Goal: Task Accomplishment & Management: Complete application form

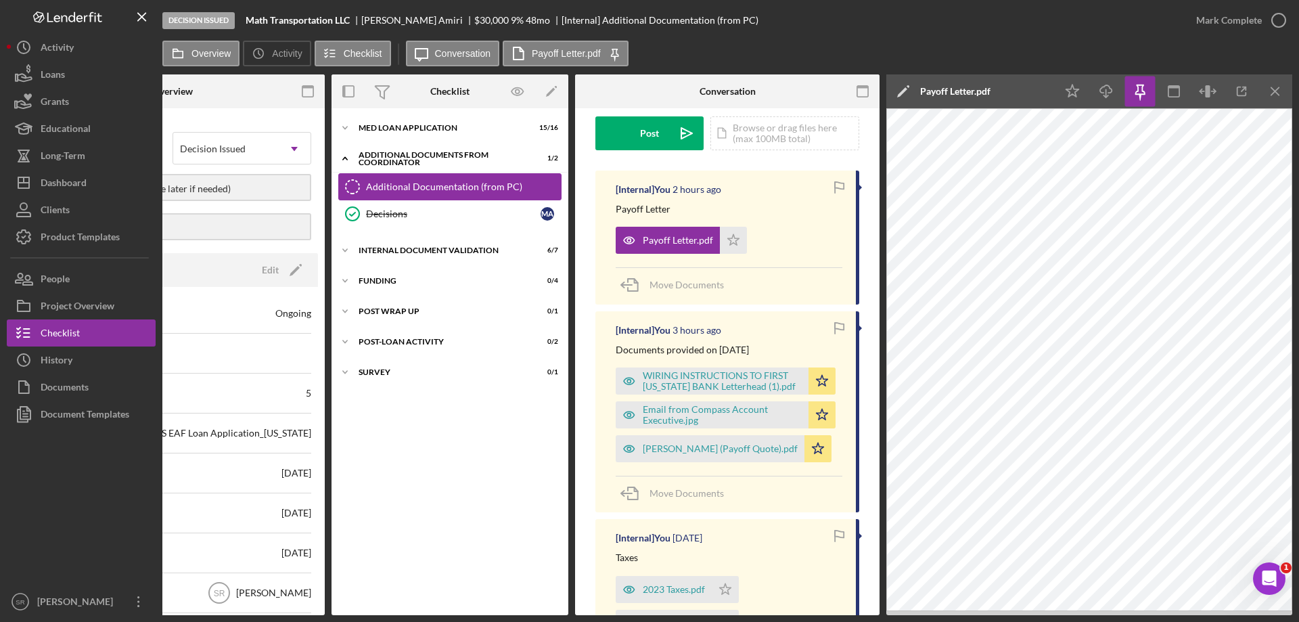
click at [446, 183] on div "Additional Documentation (from PC)" at bounding box center [463, 186] width 195 height 11
click at [1279, 95] on line "button" at bounding box center [1275, 90] width 7 height 7
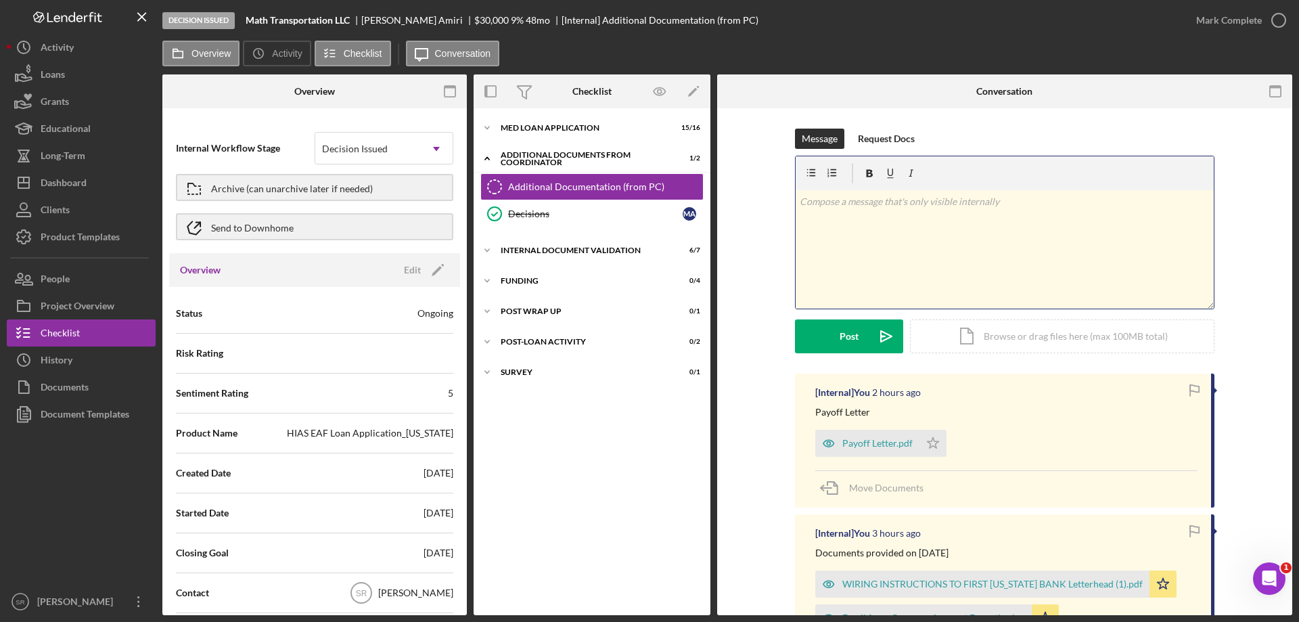
click at [898, 258] on div "v Color teal Color pink Remove color Add row above Add row below Add column bef…" at bounding box center [1005, 249] width 418 height 118
click at [914, 238] on div "v Color teal Color pink Remove color Add row above Add row below Add column bef…" at bounding box center [1005, 249] width 418 height 118
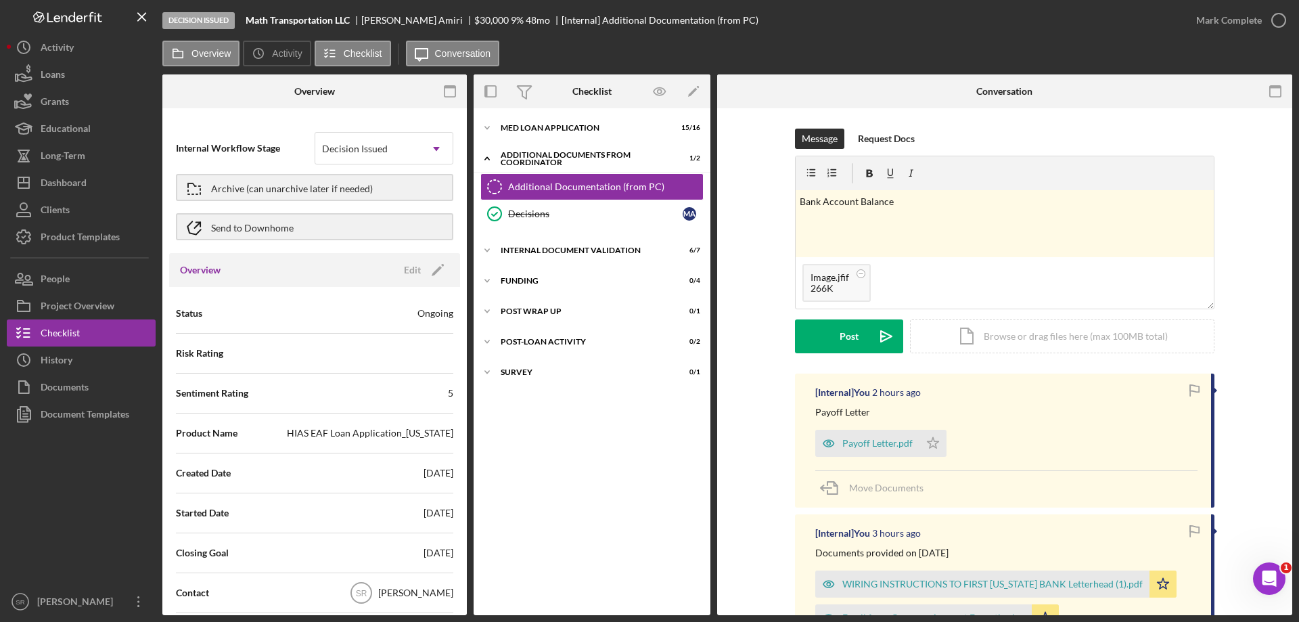
click at [1247, 188] on div "Message Request Docs v Color teal Color pink Remove color Add row above Add row…" at bounding box center [1005, 251] width 535 height 245
click at [857, 275] on circle at bounding box center [861, 273] width 8 height 8
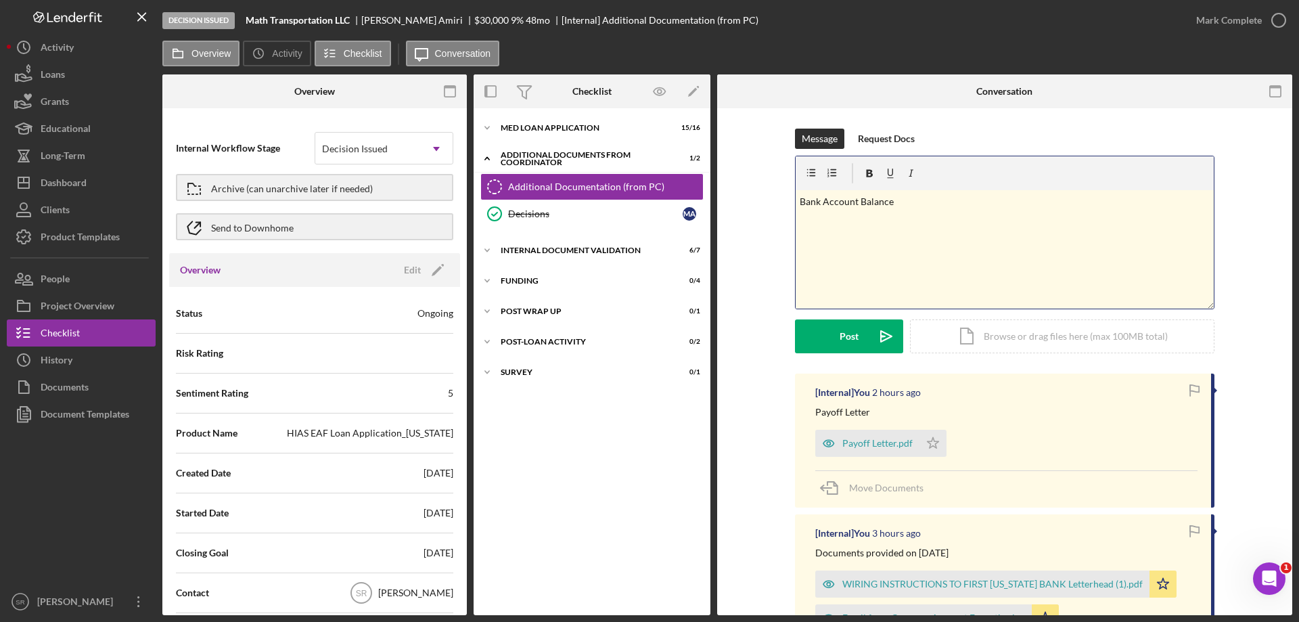
click at [929, 205] on p "Bank Account Balance" at bounding box center [1005, 201] width 411 height 15
click at [996, 214] on div "v Color teal Color pink Remove color Add row above Add row below Add column bef…" at bounding box center [1005, 249] width 418 height 118
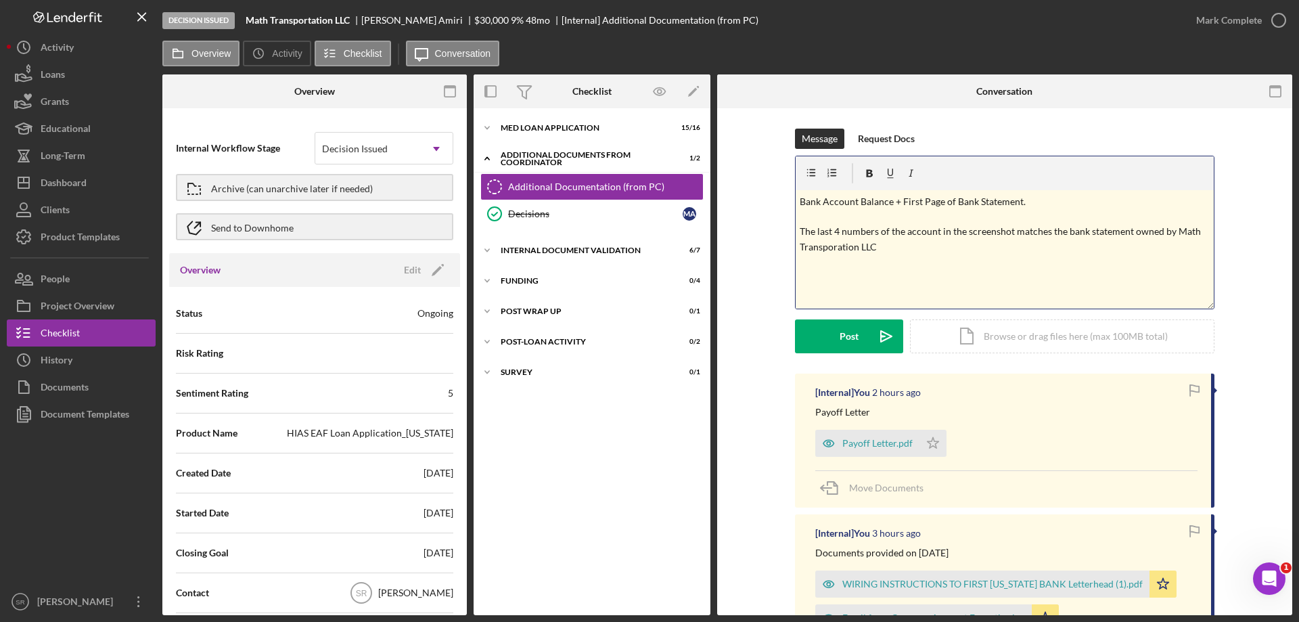
click at [930, 259] on div "v Color teal Color pink Remove color Add row above Add row below Add column bef…" at bounding box center [1005, 249] width 418 height 118
click at [937, 246] on p "Bank Account Balance + First Page of Bank Statement. The last 4 numbers of the …" at bounding box center [1005, 224] width 411 height 61
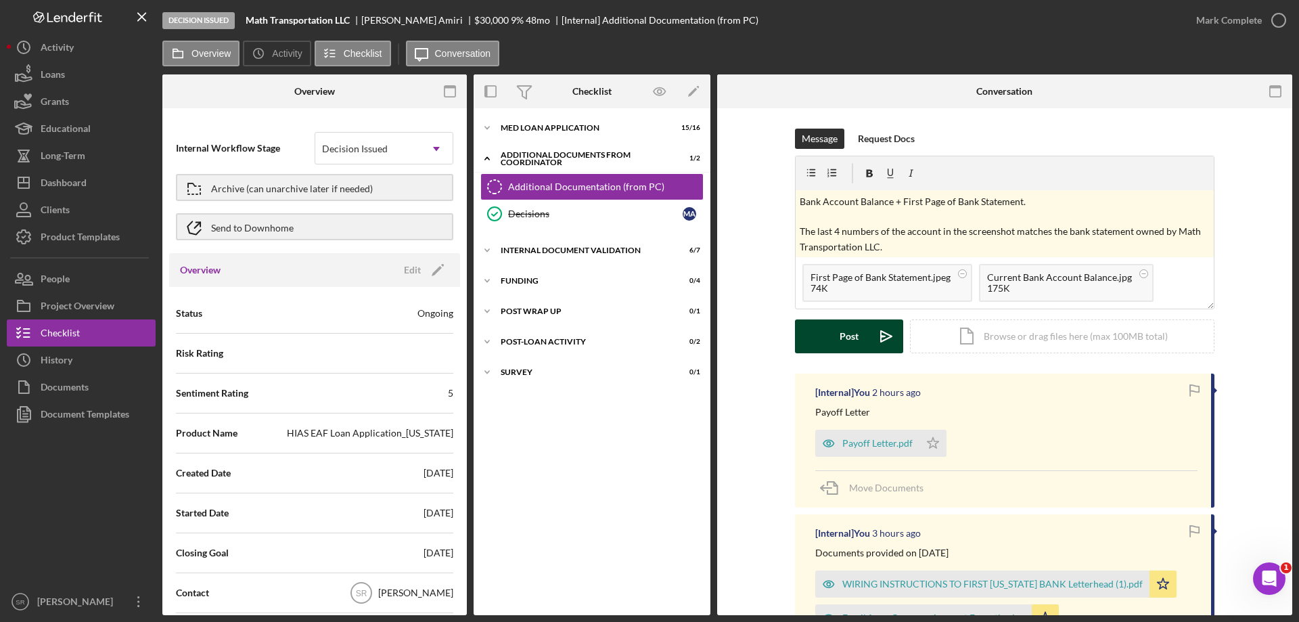
drag, startPoint x: 859, startPoint y: 341, endPoint x: 866, endPoint y: 341, distance: 7.4
click at [866, 341] on button "Post Icon/icon-invite-send" at bounding box center [849, 336] width 108 height 34
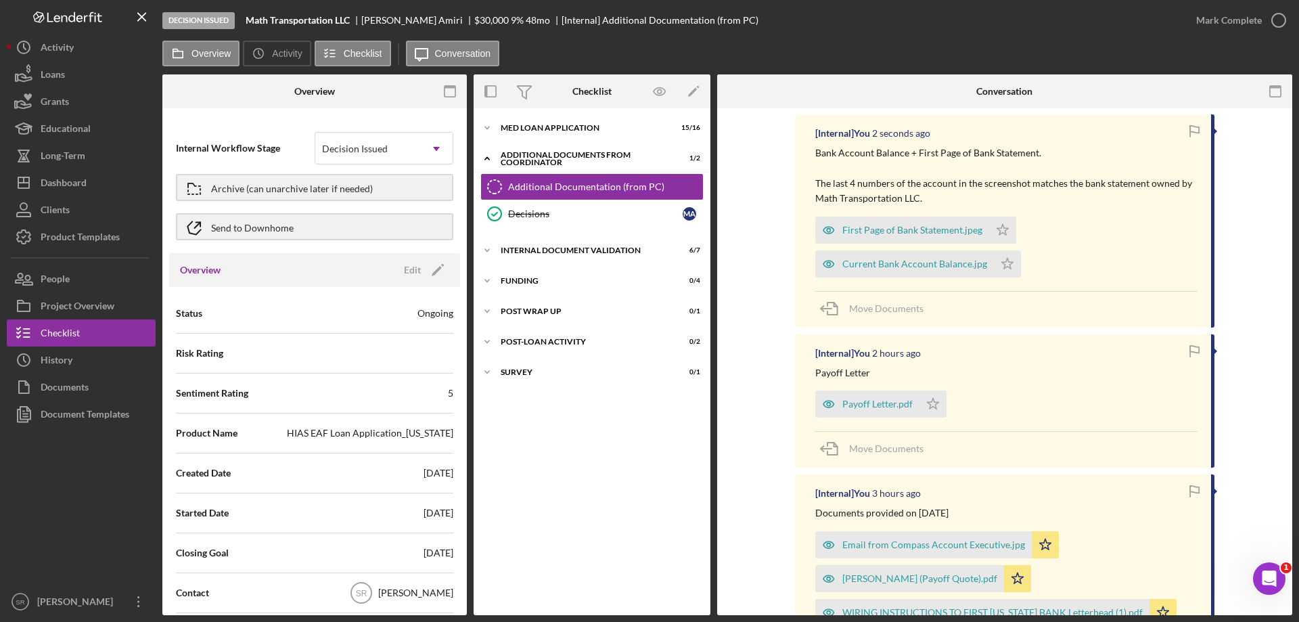
scroll to position [271, 0]
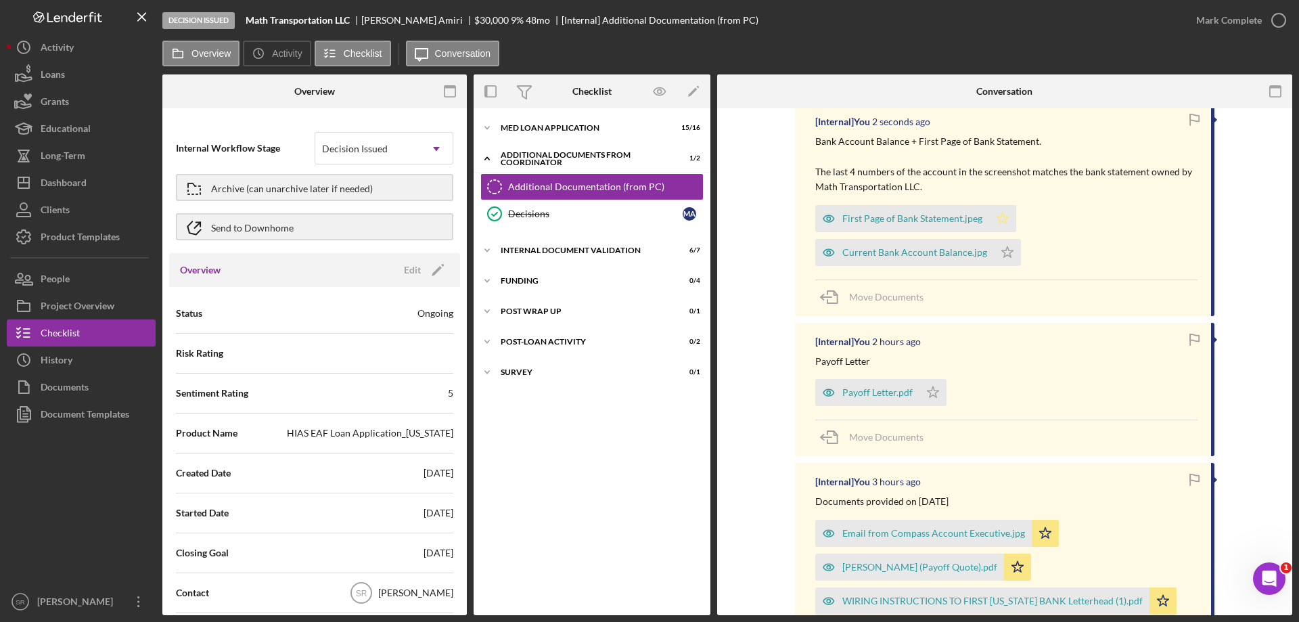
click at [1000, 219] on icon "Icon/Star" at bounding box center [1002, 218] width 27 height 27
click at [1001, 254] on icon "Icon/Star" at bounding box center [1007, 252] width 27 height 27
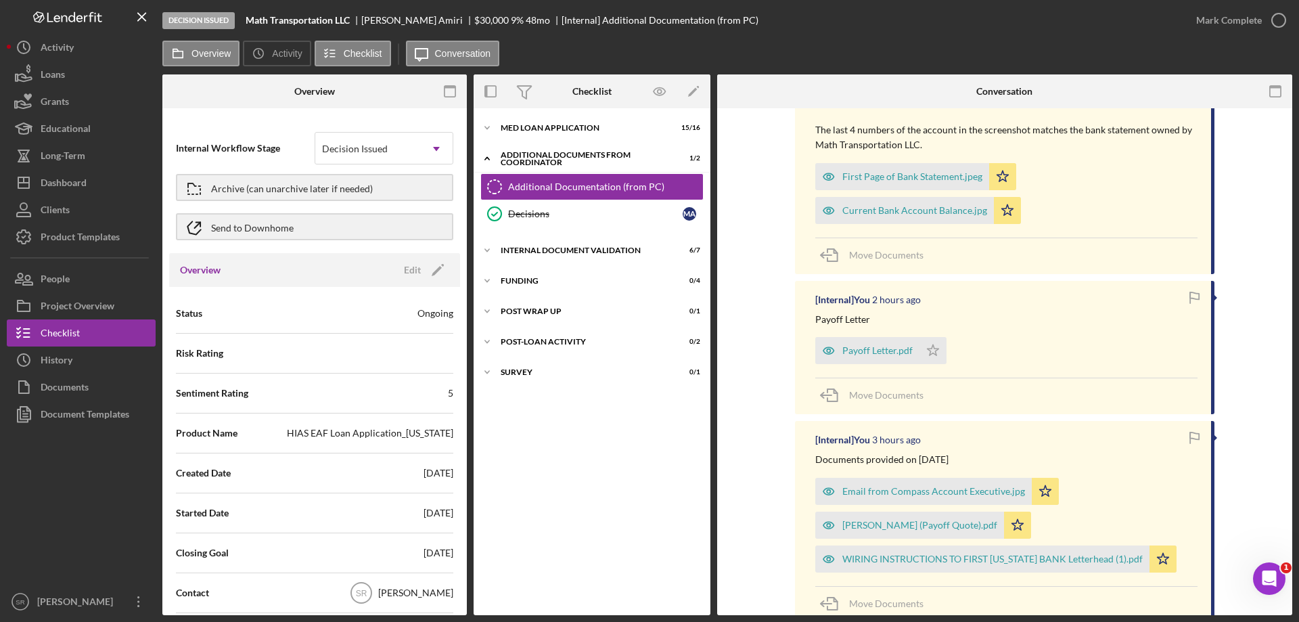
scroll to position [406, 0]
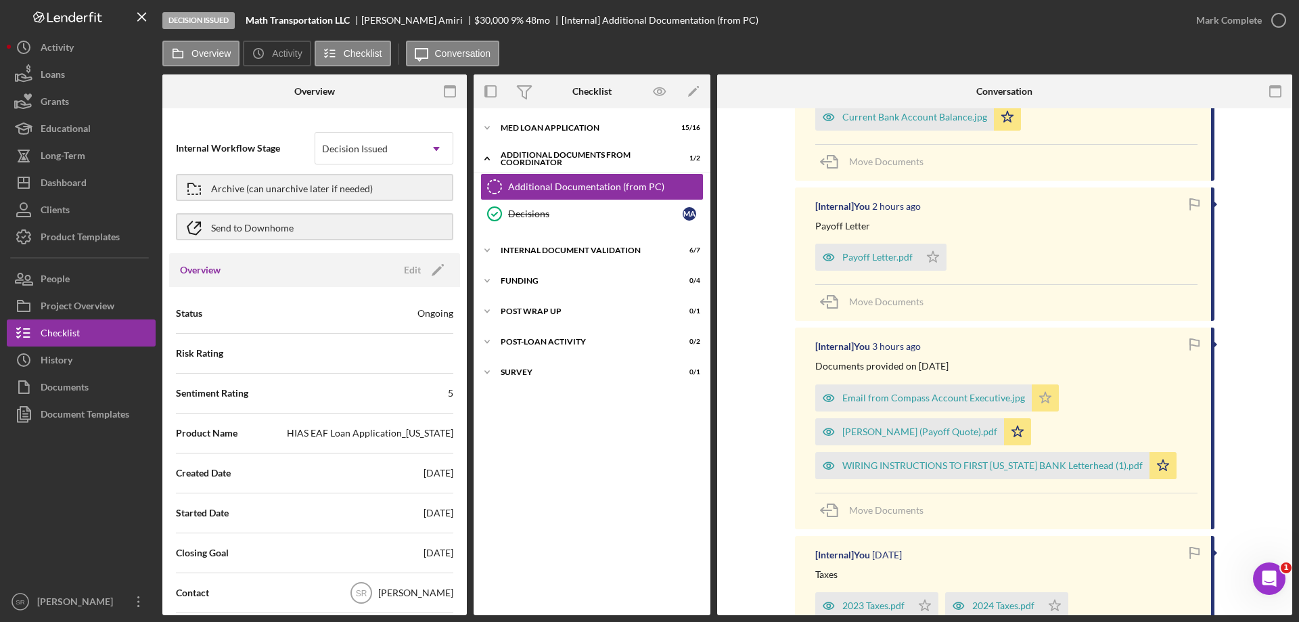
click at [1040, 393] on icon "Icon/Star" at bounding box center [1045, 397] width 27 height 27
click at [1024, 432] on polygon "button" at bounding box center [1018, 431] width 12 height 11
click at [1157, 468] on icon "Icon/Star" at bounding box center [1163, 465] width 27 height 27
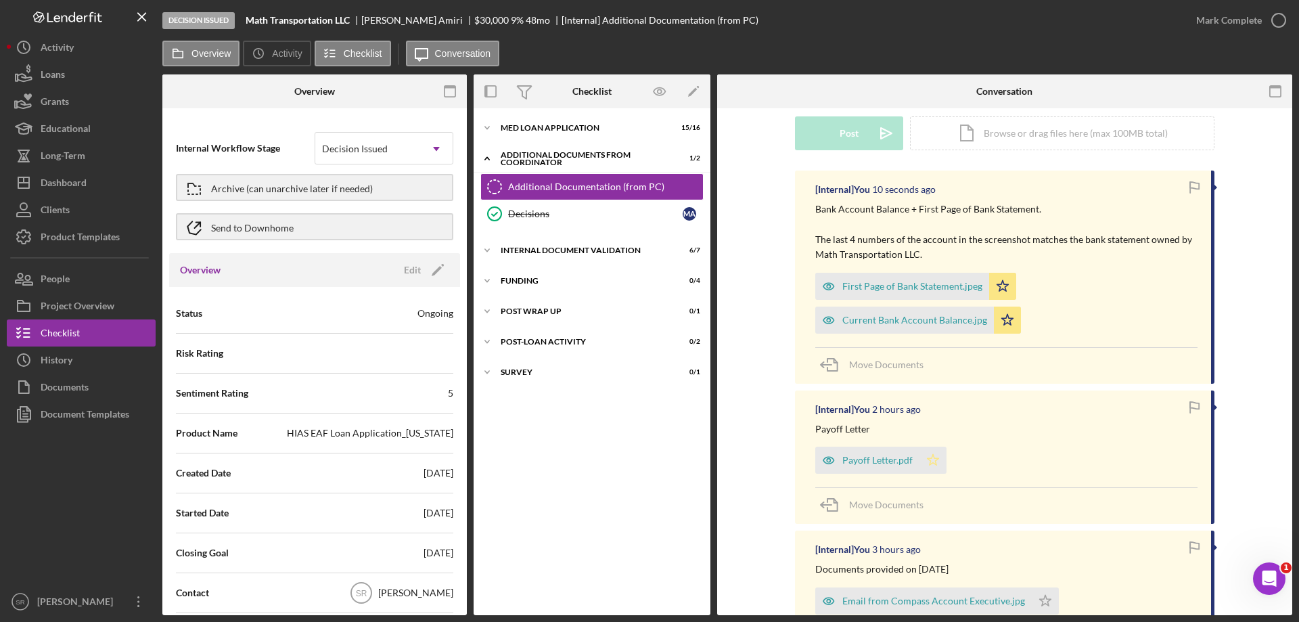
click at [930, 460] on icon "Icon/Star" at bounding box center [933, 460] width 27 height 27
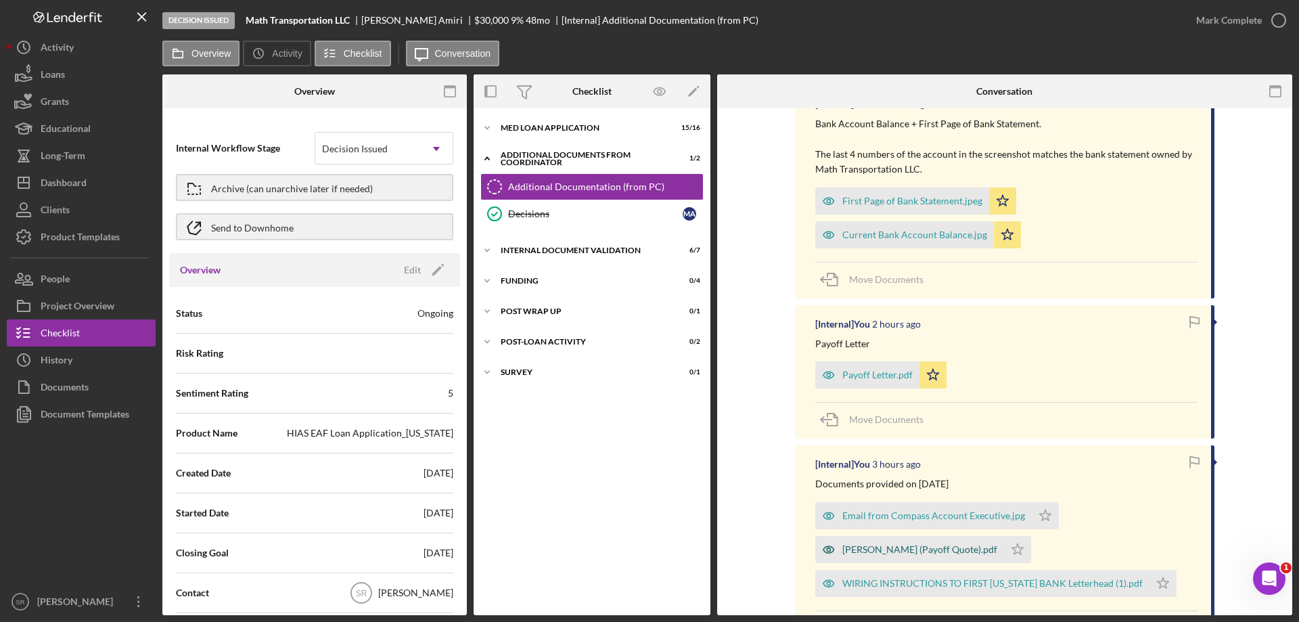
scroll to position [406, 0]
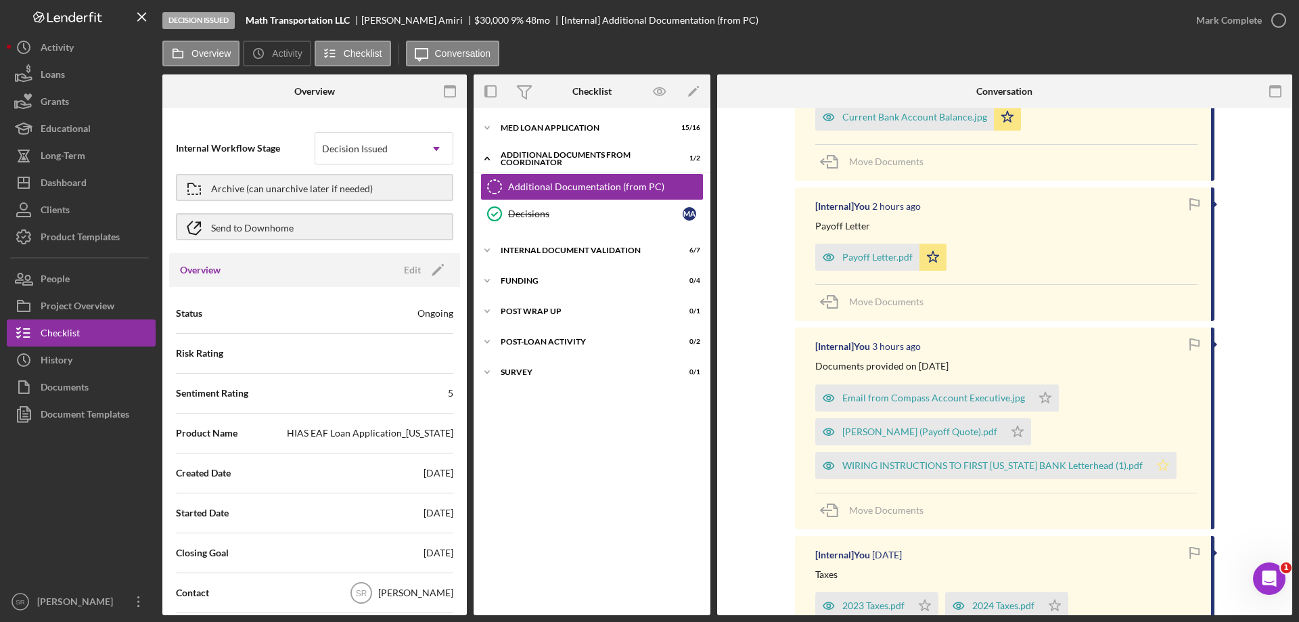
click at [1159, 461] on icon "Icon/Star" at bounding box center [1163, 465] width 27 height 27
click at [1251, 426] on div "[Internal] You 4 minutes ago Bank Account Balance + First Page of Bank Statemen…" at bounding box center [1005, 560] width 535 height 1184
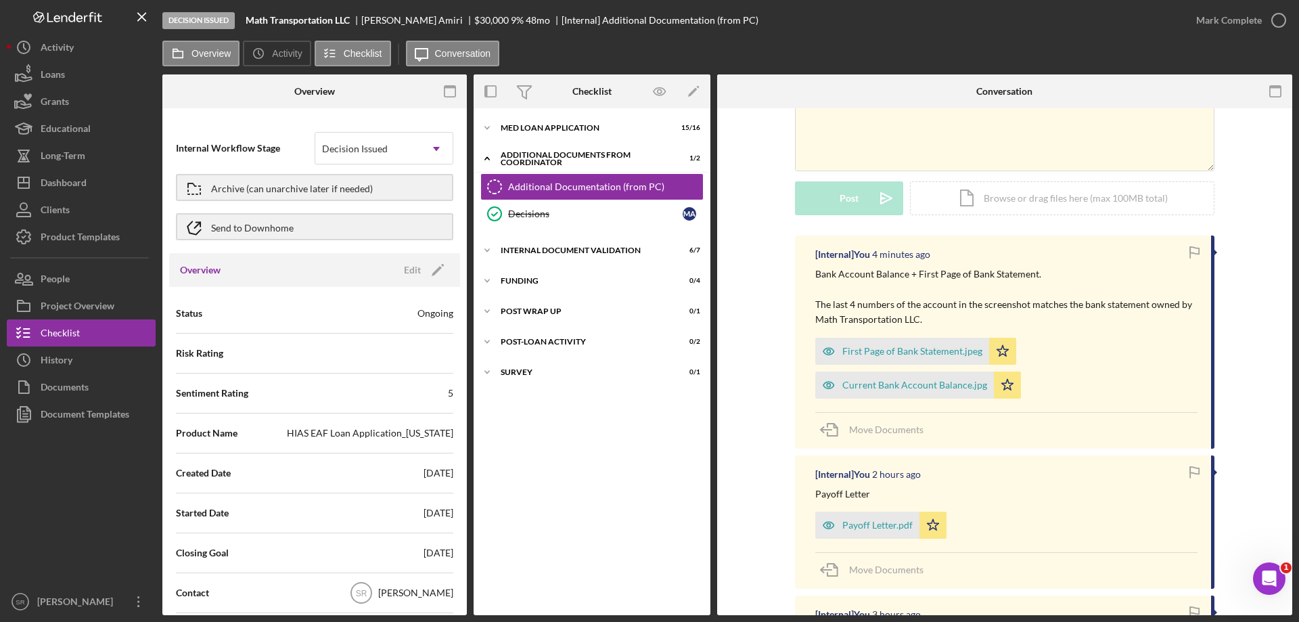
scroll to position [135, 0]
click at [546, 255] on div "Icon/Expander Internal Document Validation 6 / 7" at bounding box center [592, 250] width 237 height 27
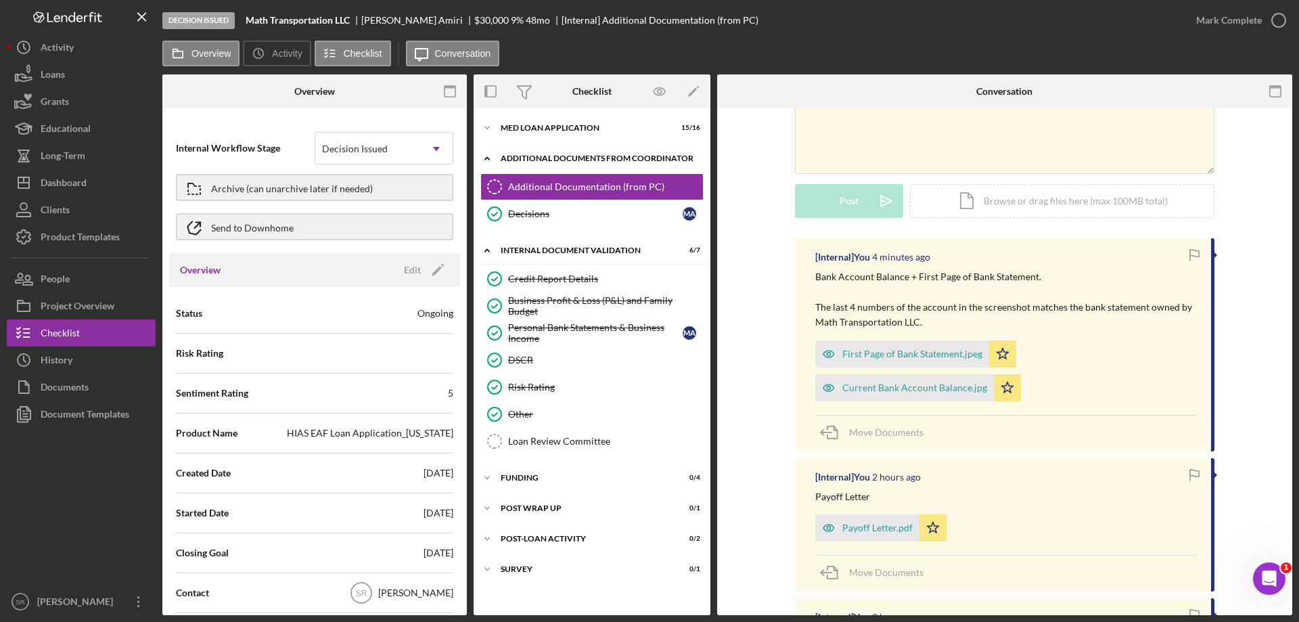
click at [533, 163] on div "Icon/Expander Additional Documents from Coordinator 1 / 2" at bounding box center [592, 159] width 237 height 28
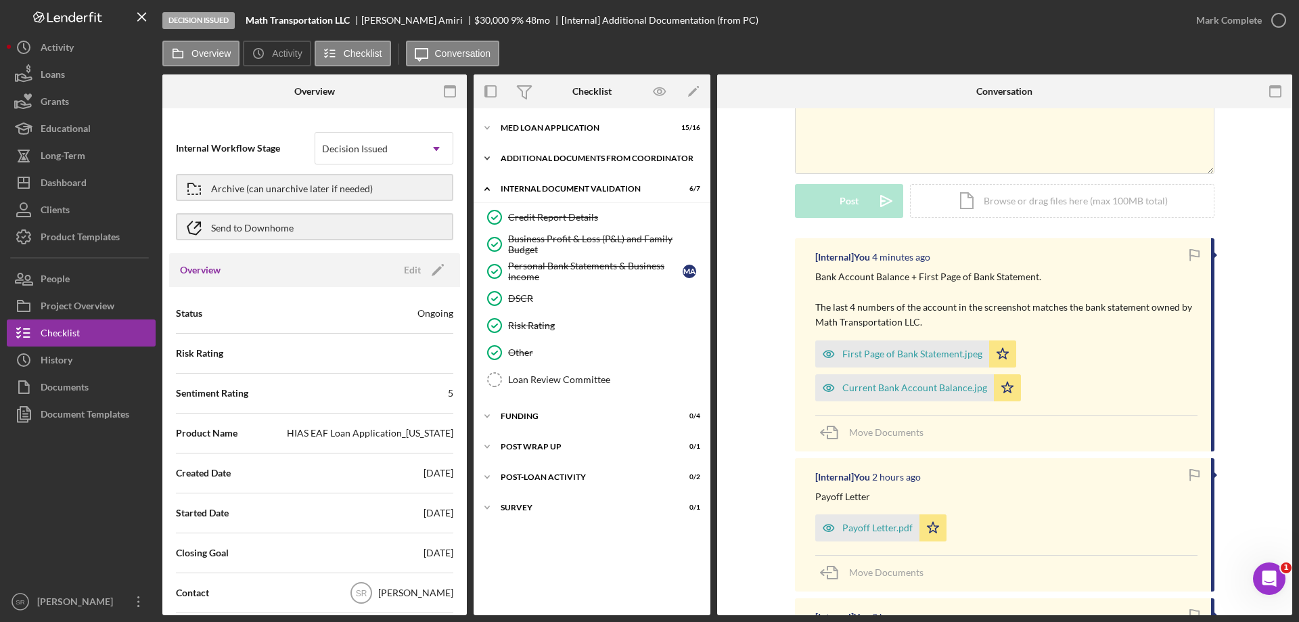
click at [535, 162] on div "Icon/Expander Additional Documents from Coordinator 1 / 2" at bounding box center [592, 158] width 237 height 27
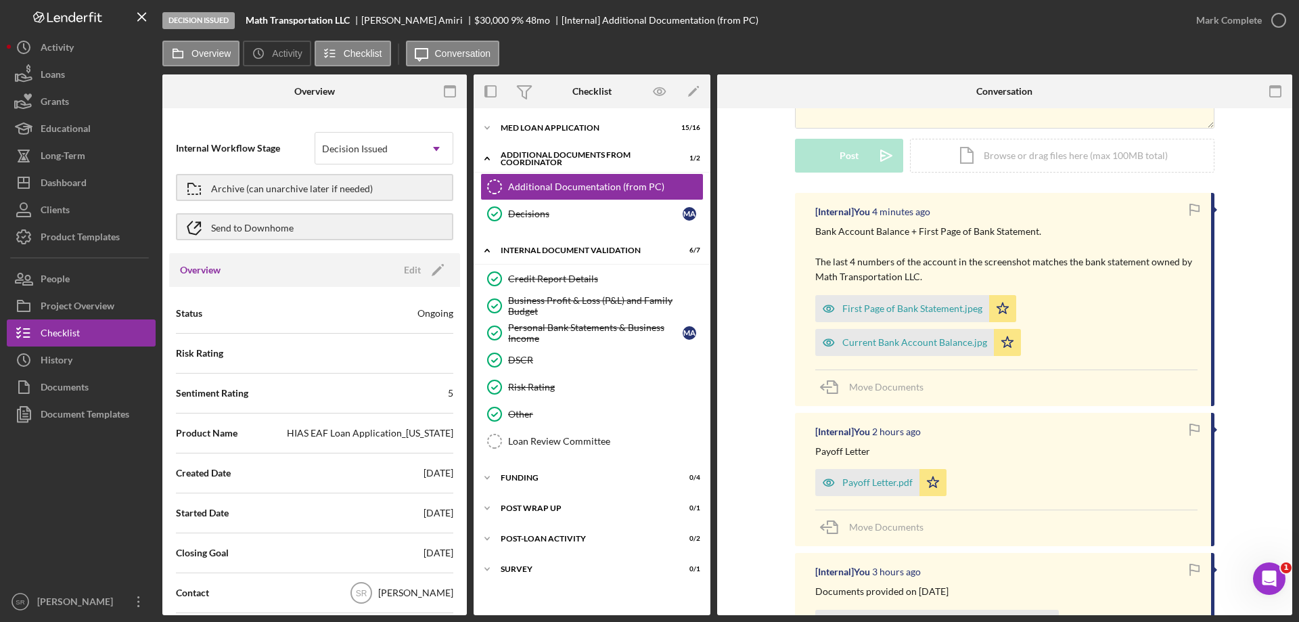
scroll to position [203, 0]
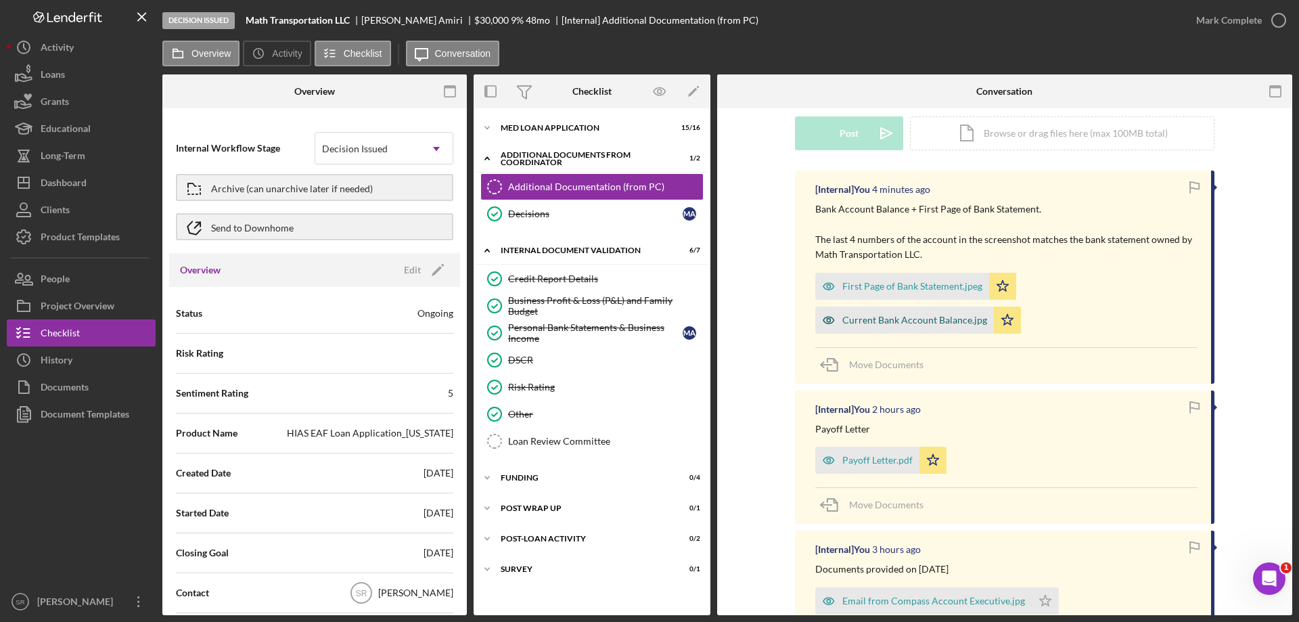
click at [896, 323] on div "Current Bank Account Balance.jpg" at bounding box center [915, 320] width 145 height 11
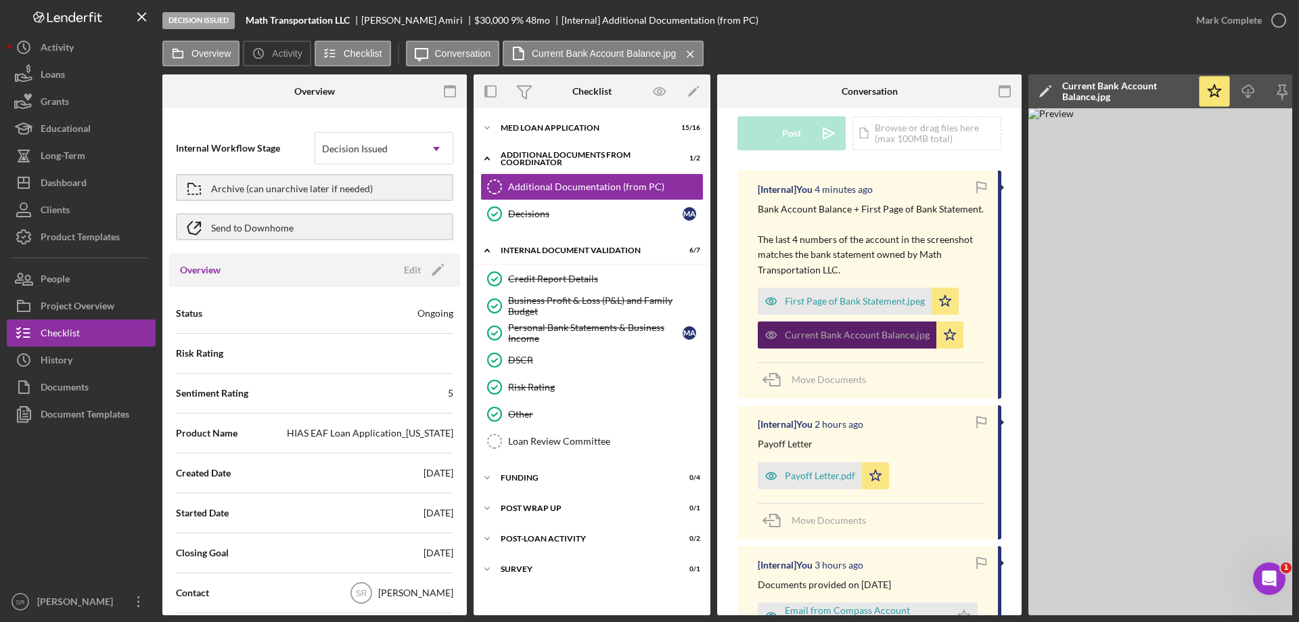
click at [878, 340] on div "Current Bank Account Balance.jpg" at bounding box center [857, 335] width 145 height 11
click at [874, 307] on div "First Page of Bank Statement.jpeg" at bounding box center [855, 301] width 140 height 11
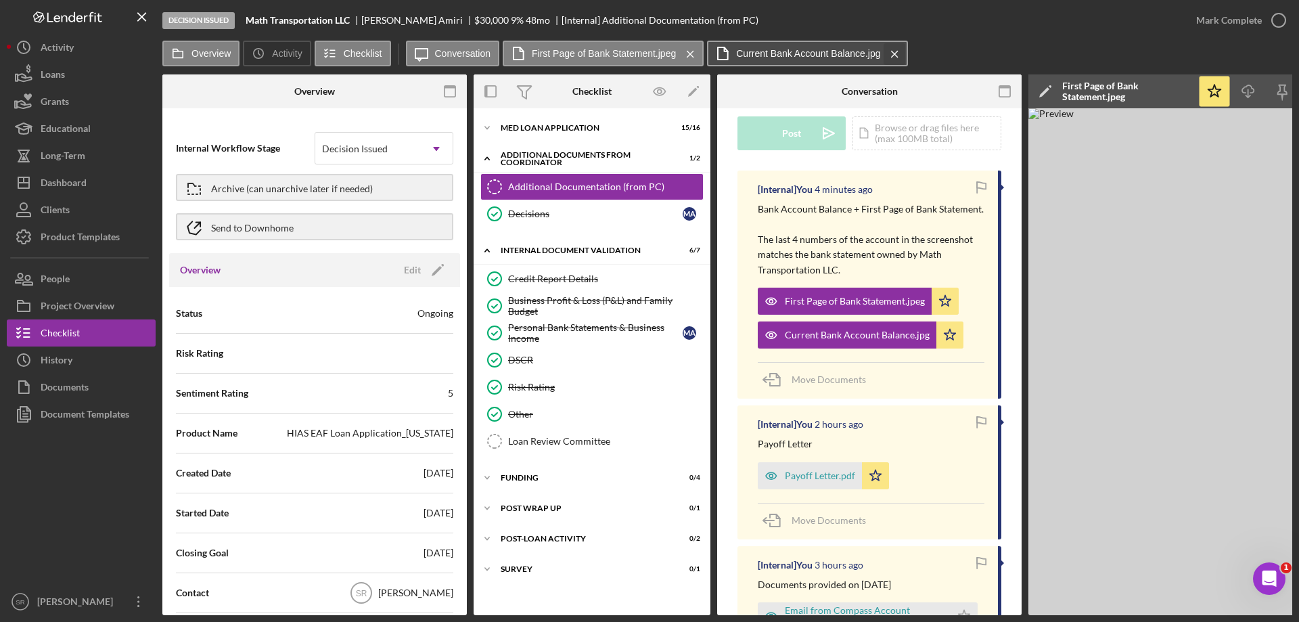
click at [893, 47] on icon "Icon/Menu Close" at bounding box center [895, 54] width 24 height 34
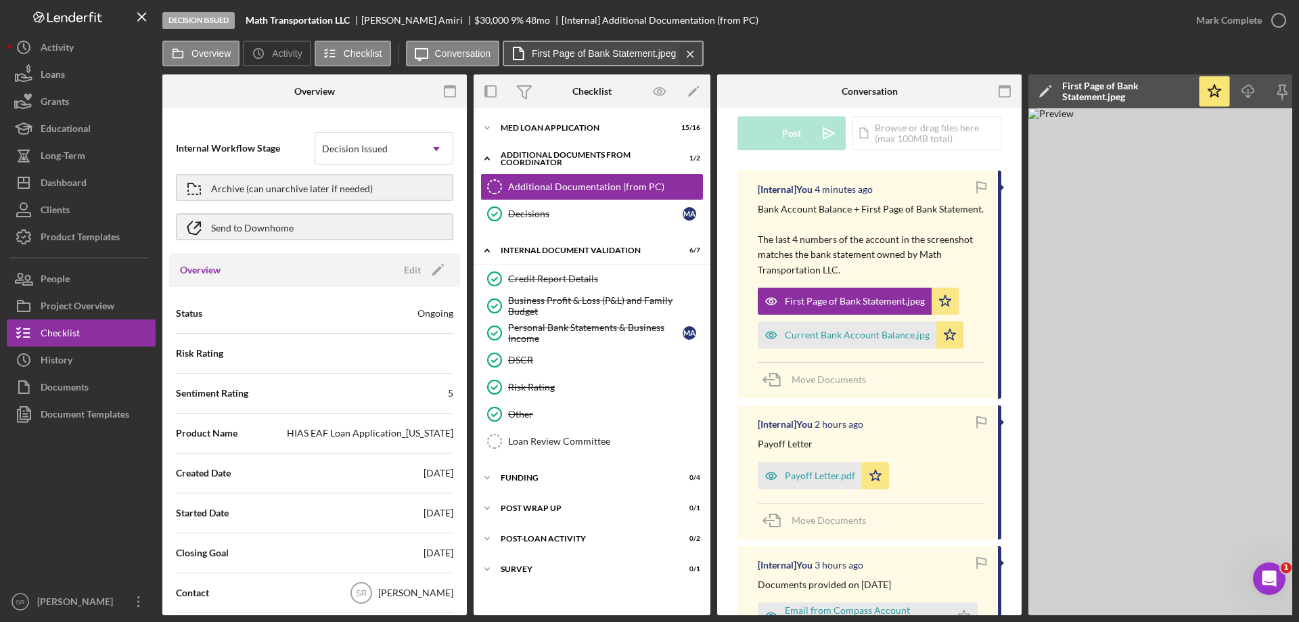
click at [686, 50] on icon "Icon/Menu Close" at bounding box center [691, 54] width 24 height 34
